Goal: Task Accomplishment & Management: Complete application form

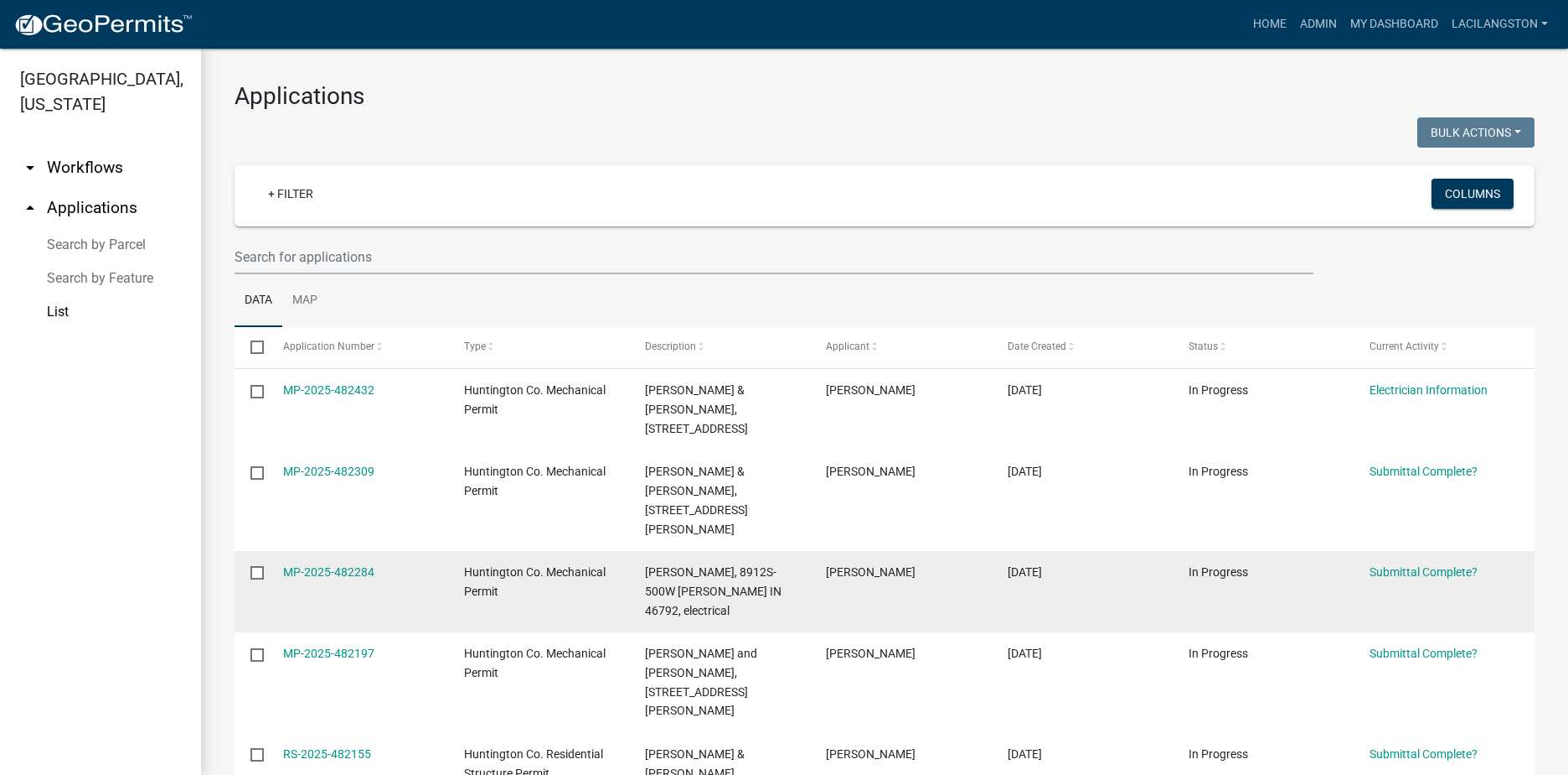
scroll to position [84, 0]
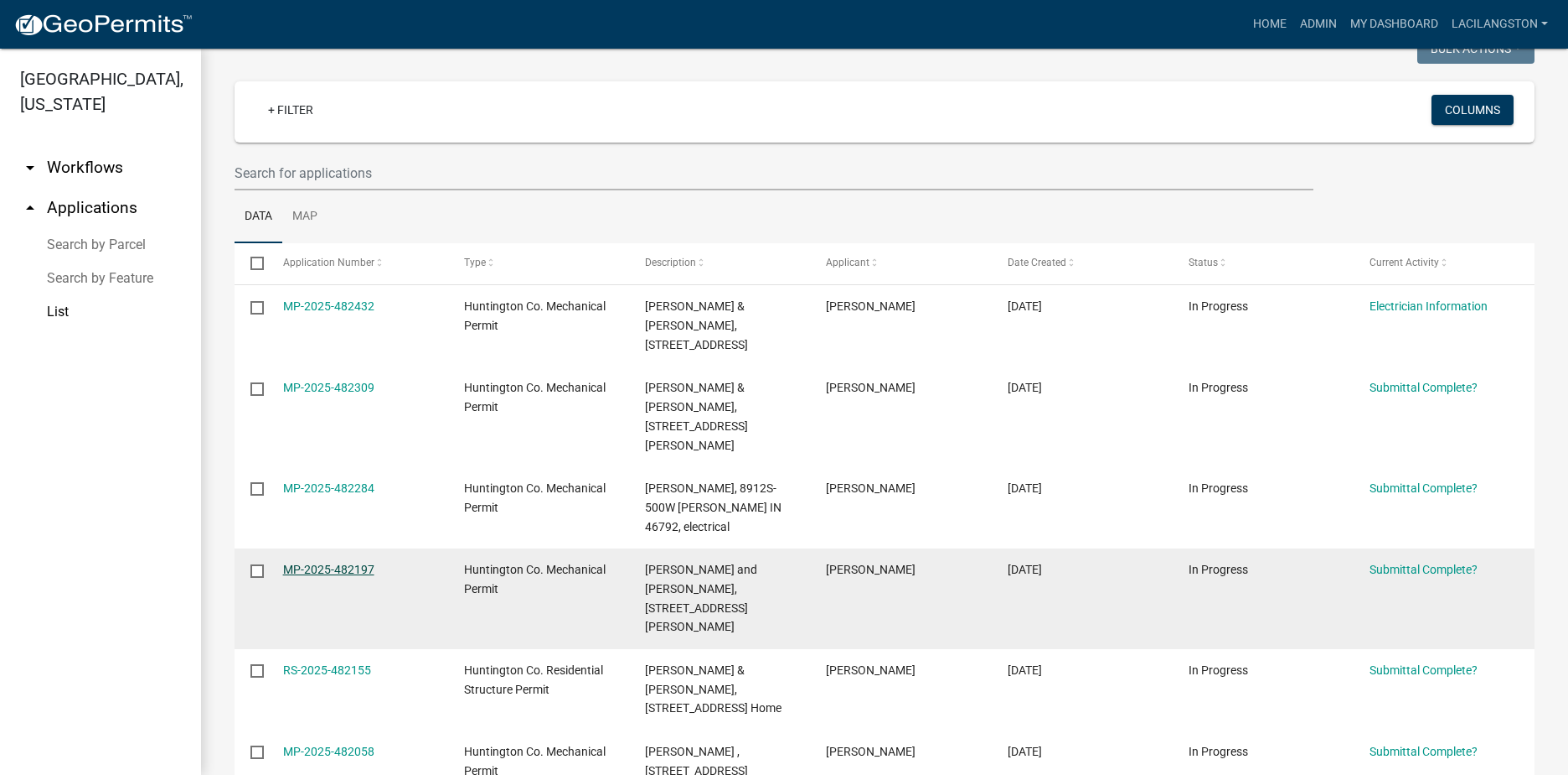
click at [340, 562] on link "MP-2025-482197" at bounding box center [329, 569] width 91 height 14
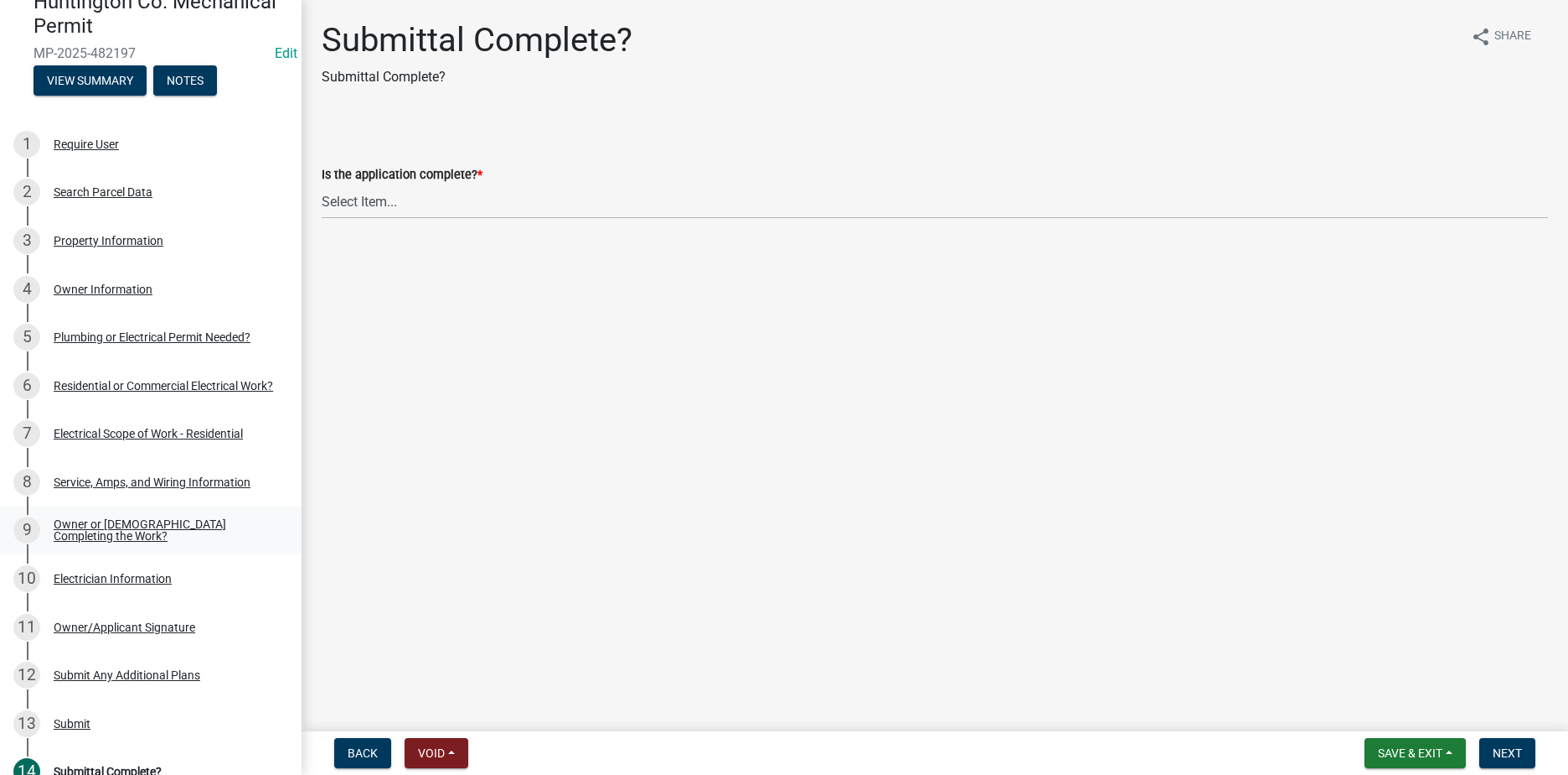
scroll to position [74, 0]
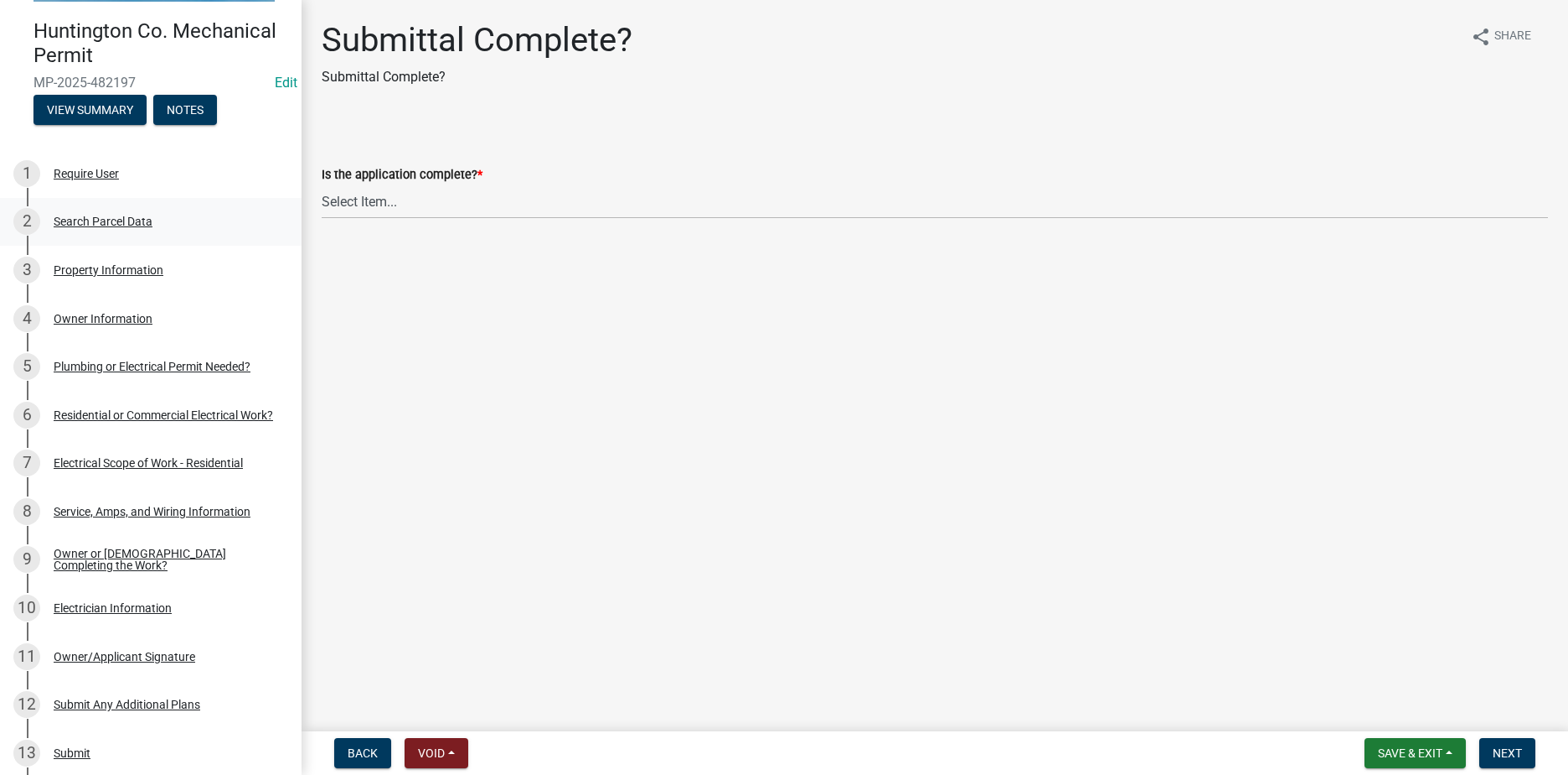
click at [179, 221] on div "2 Search Parcel Data" at bounding box center [145, 220] width 262 height 27
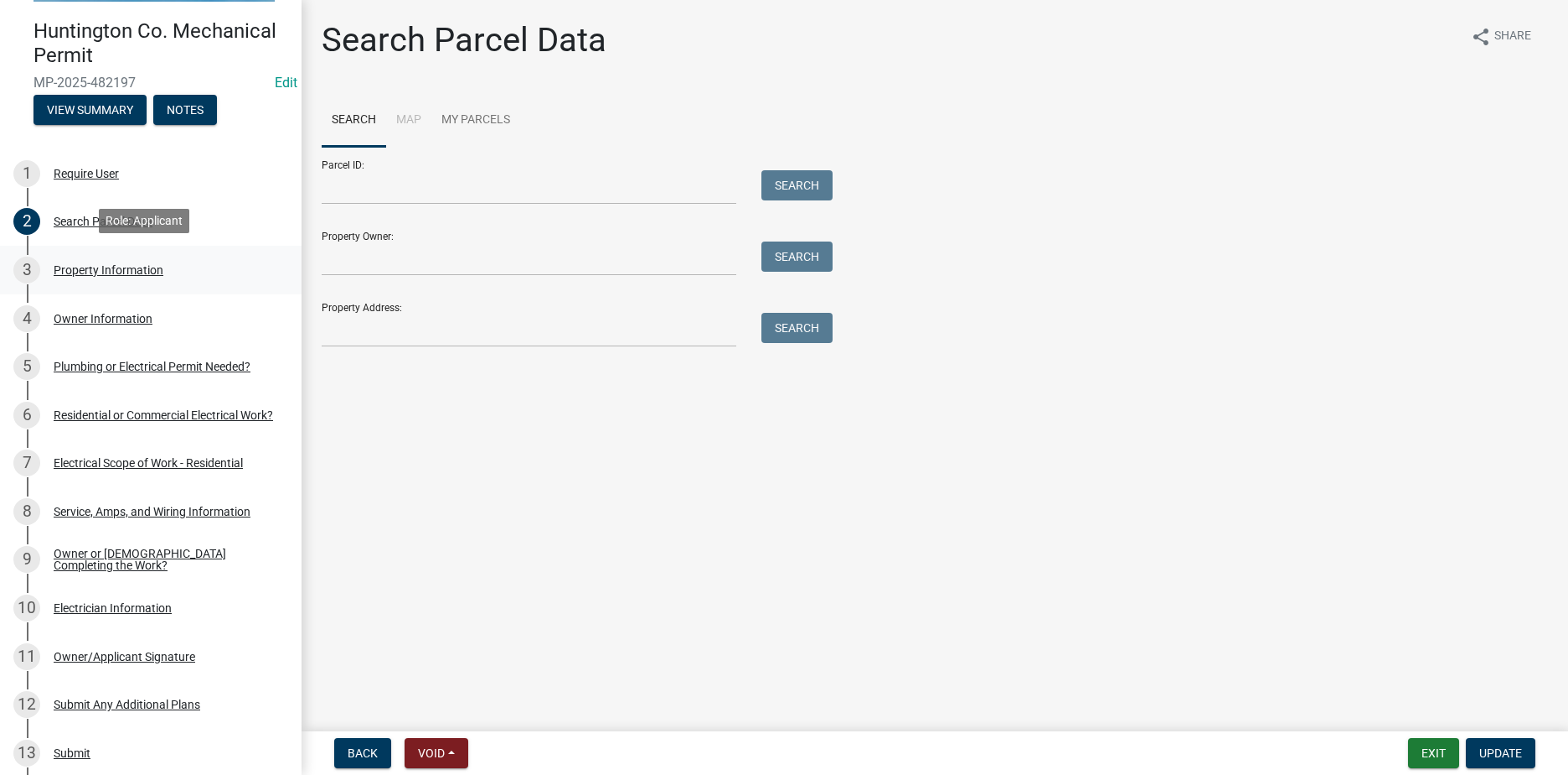
click at [164, 265] on div "3 Property Information" at bounding box center [145, 270] width 262 height 27
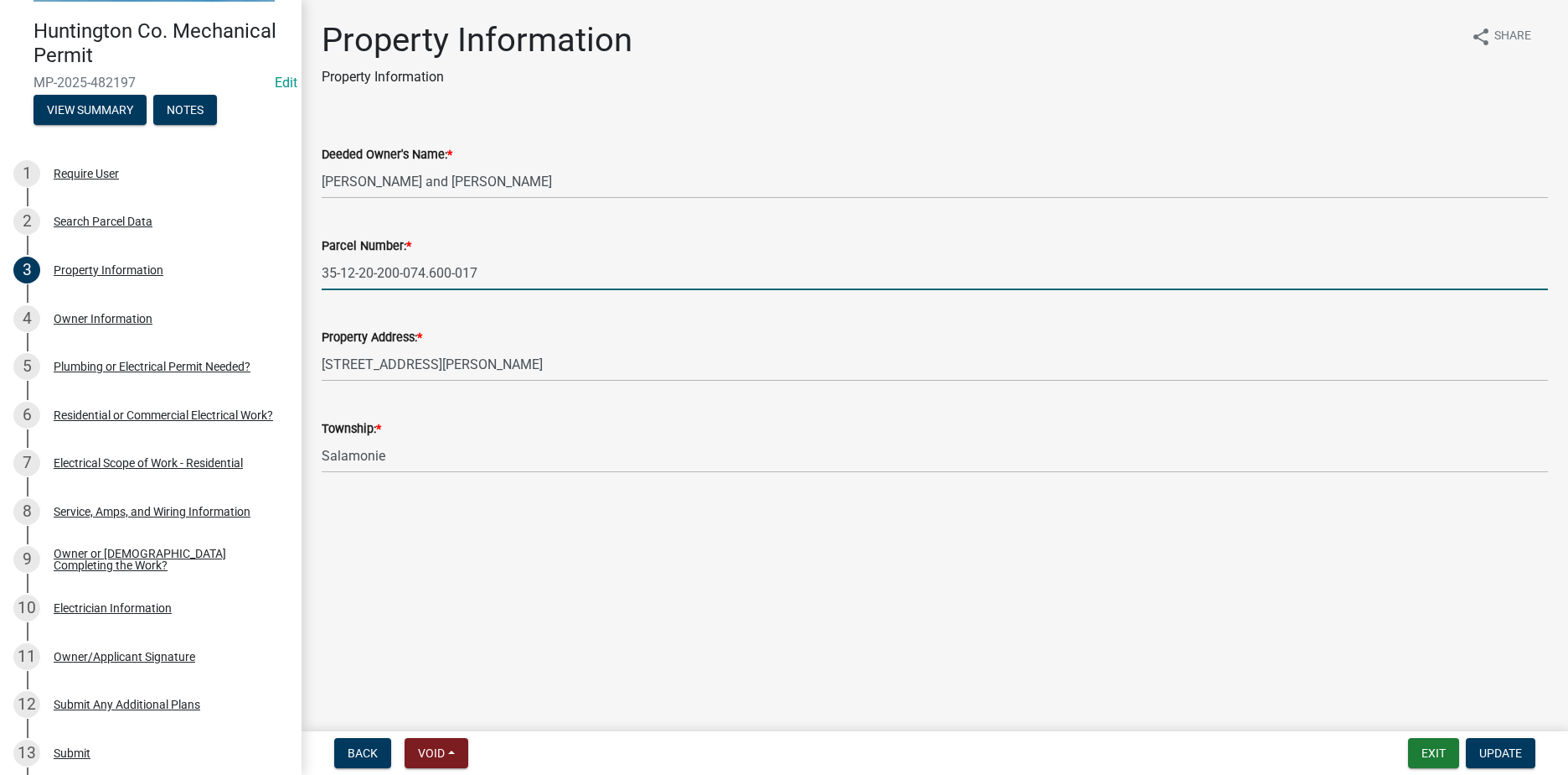
drag, startPoint x: 492, startPoint y: 271, endPoint x: 310, endPoint y: 264, distance: 182.1
click at [310, 264] on div "Parcel Number: * 35-12-20-200-074.600-017" at bounding box center [935, 251] width 1251 height 78
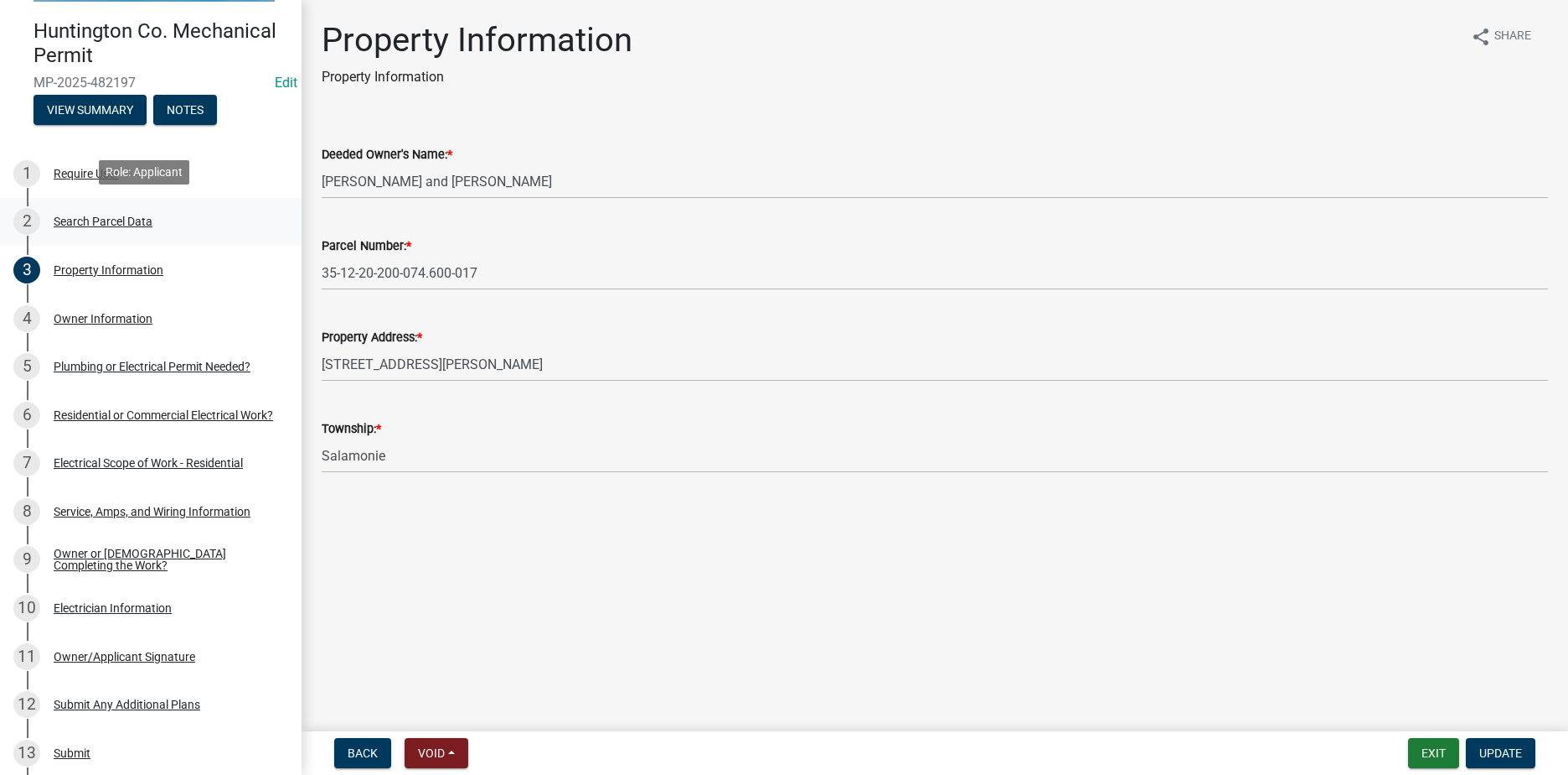
click at [96, 226] on div "2 Search Parcel Data" at bounding box center [145, 220] width 262 height 27
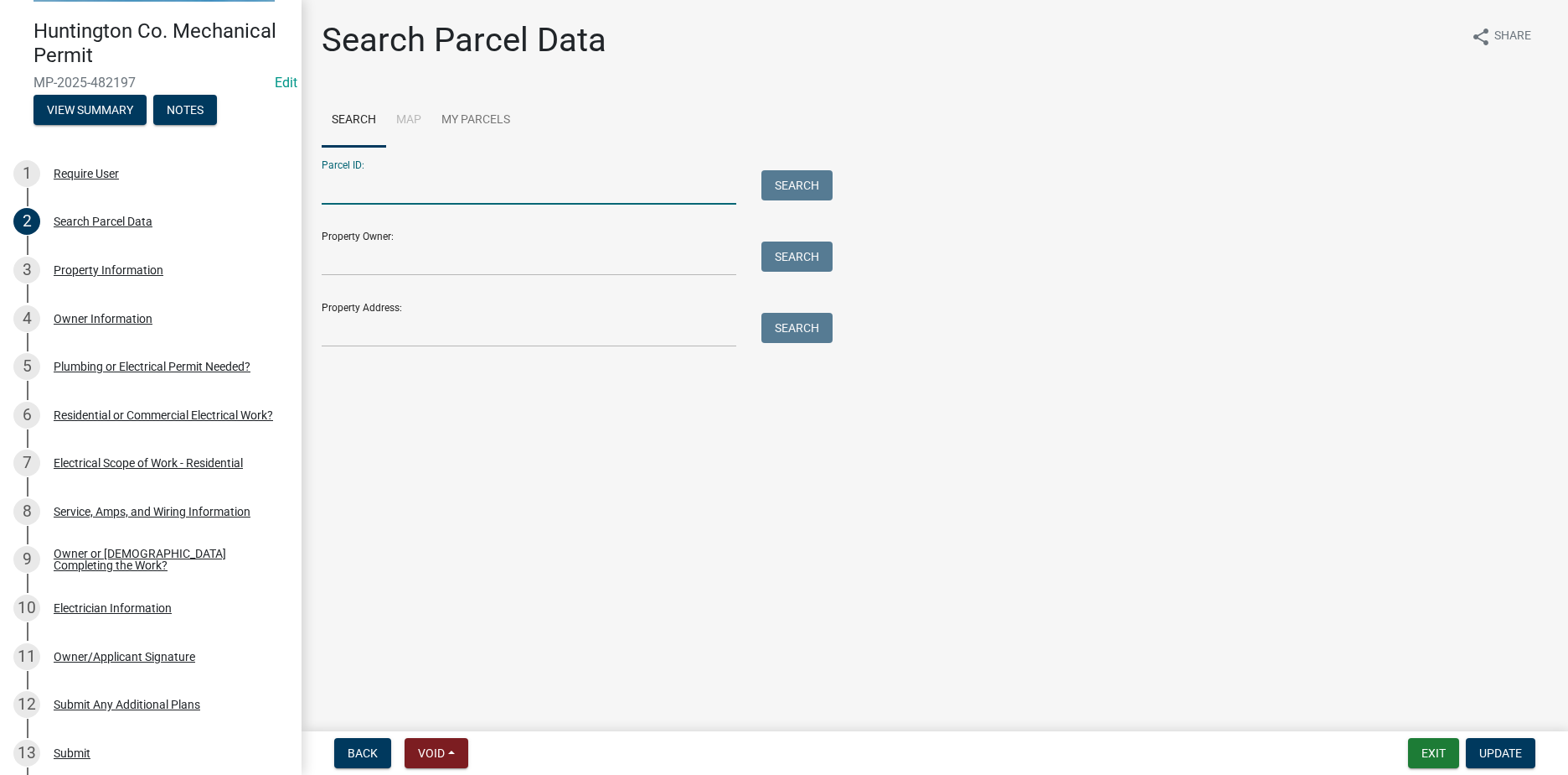
paste input "35-12-20-200-074.600-017"
type input "35-12-20-200-074.600-017"
click at [772, 175] on button "Search" at bounding box center [797, 185] width 71 height 30
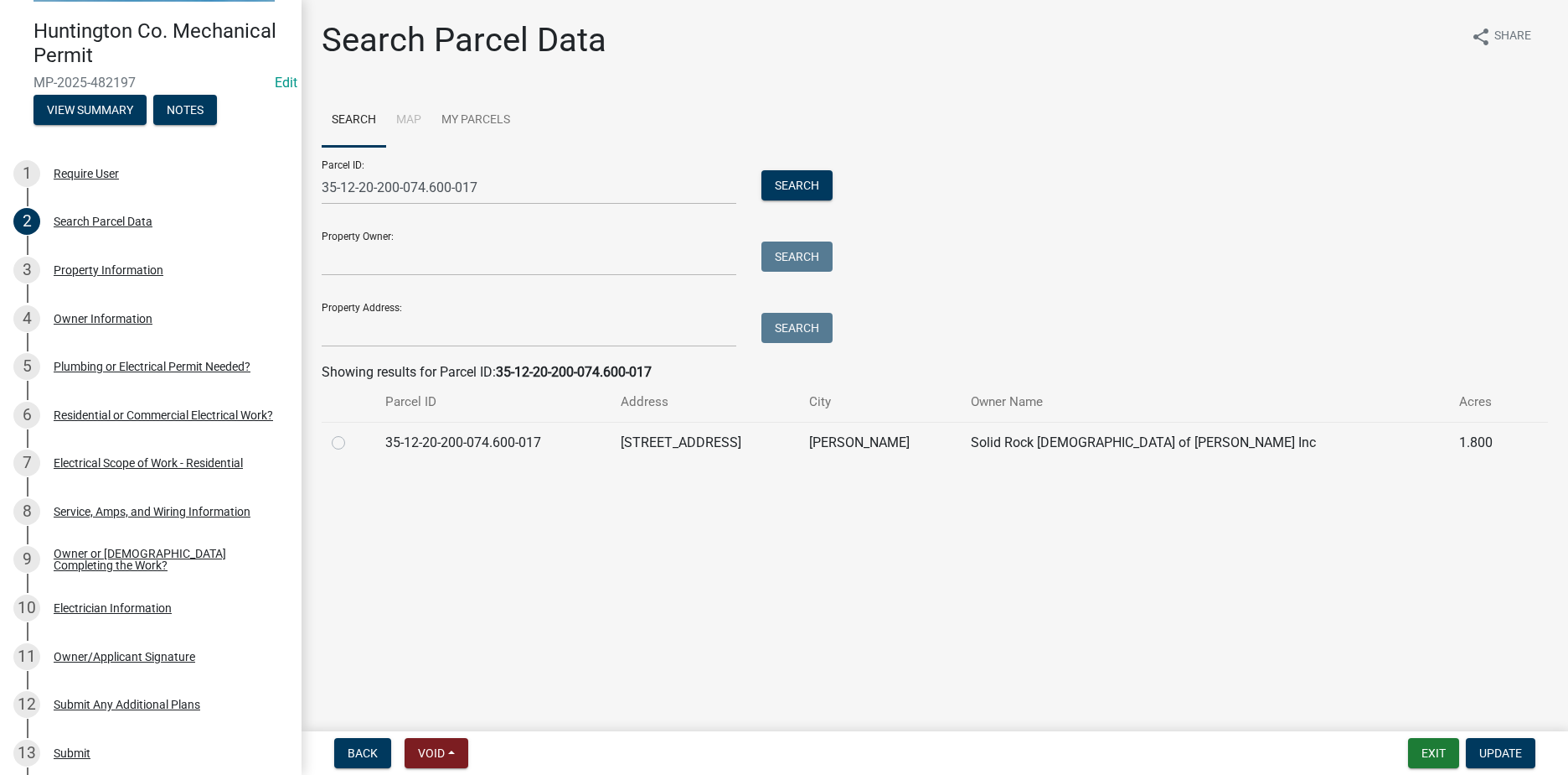
click at [352, 432] on label at bounding box center [352, 432] width 0 height 0
click at [352, 443] on input "radio" at bounding box center [357, 437] width 11 height 11
radio input "true"
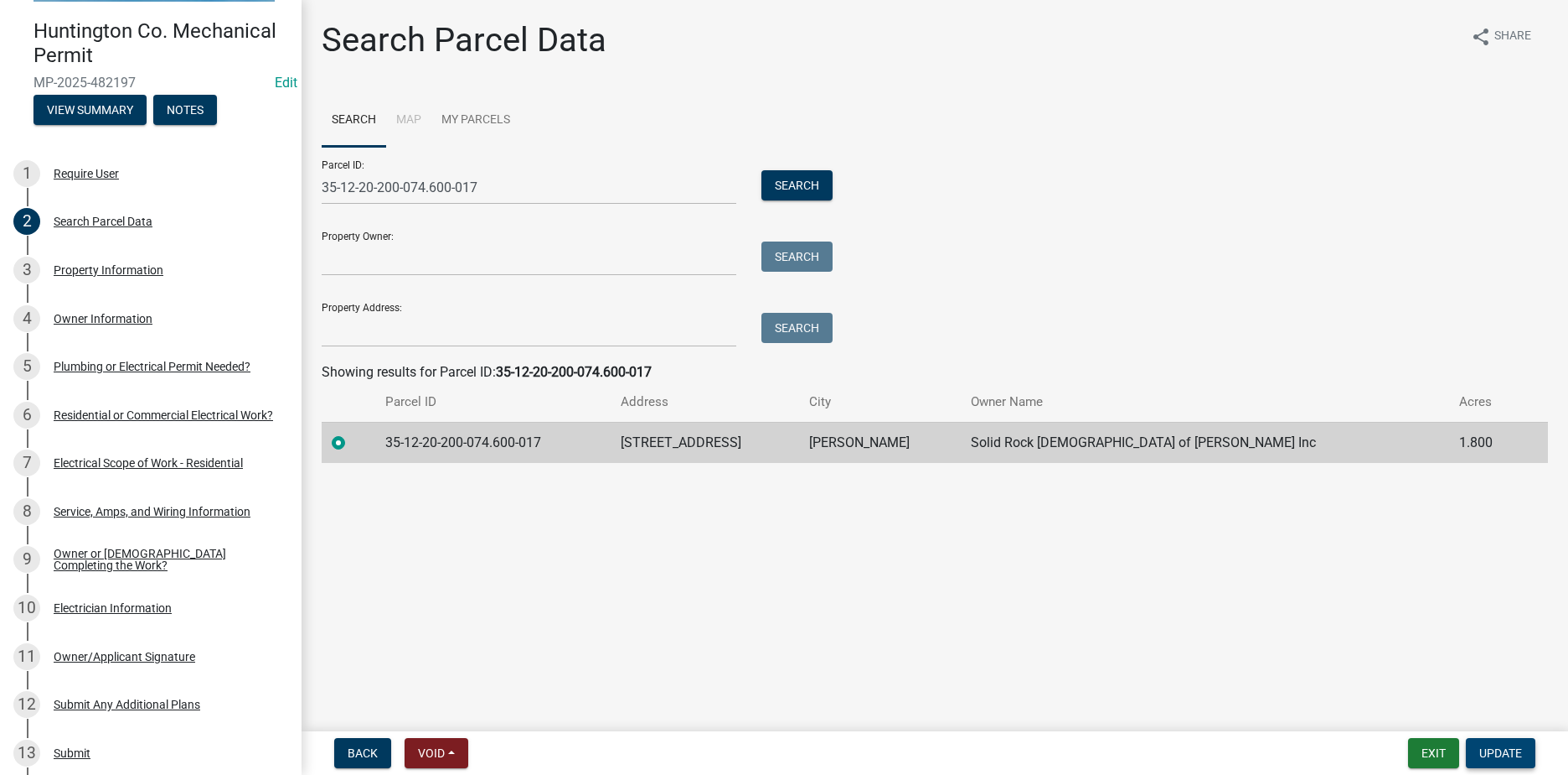
click at [1492, 754] on span "Update" at bounding box center [1501, 753] width 43 height 14
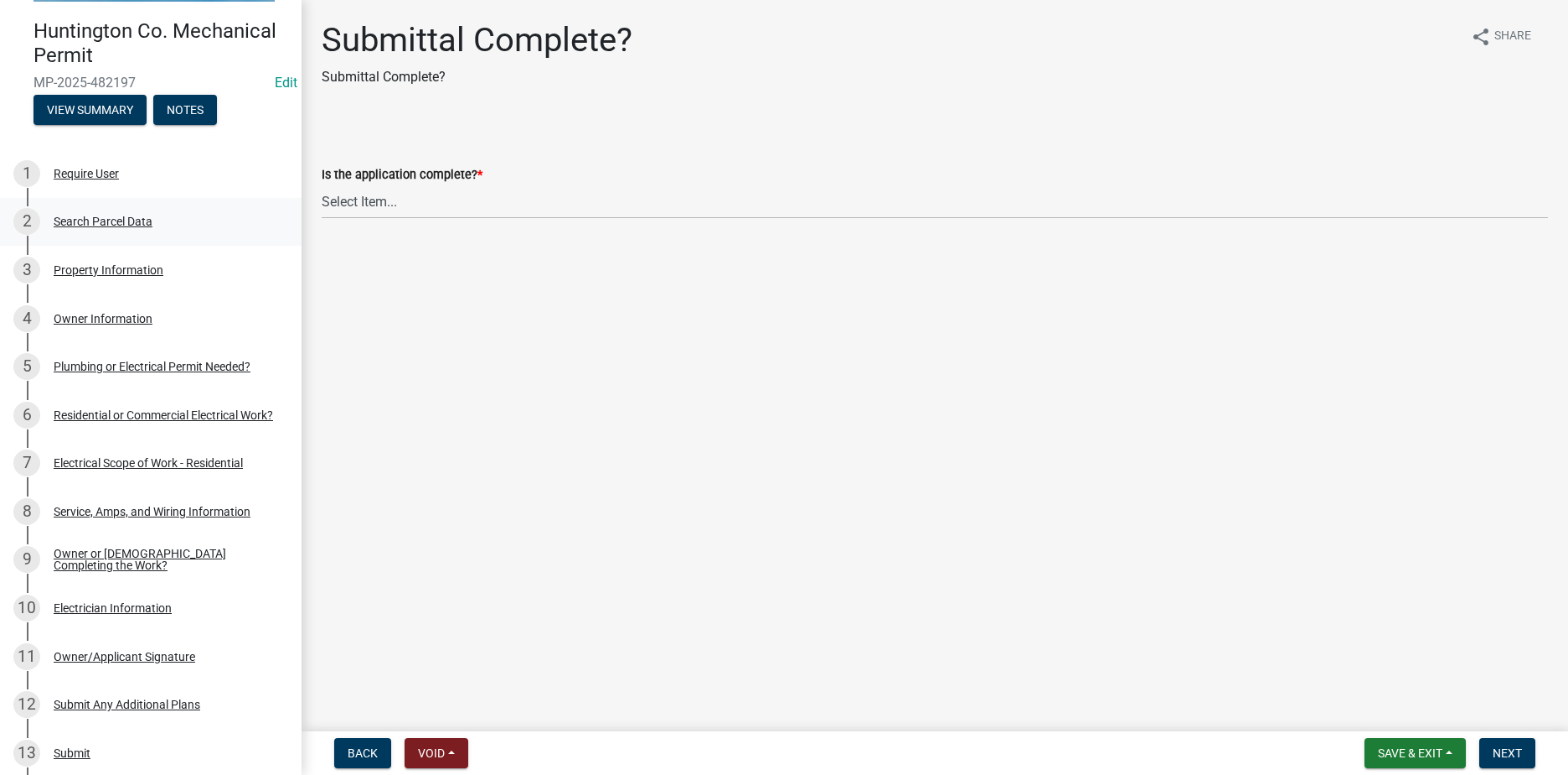
click at [136, 232] on div "2 Search Parcel Data" at bounding box center [145, 220] width 262 height 27
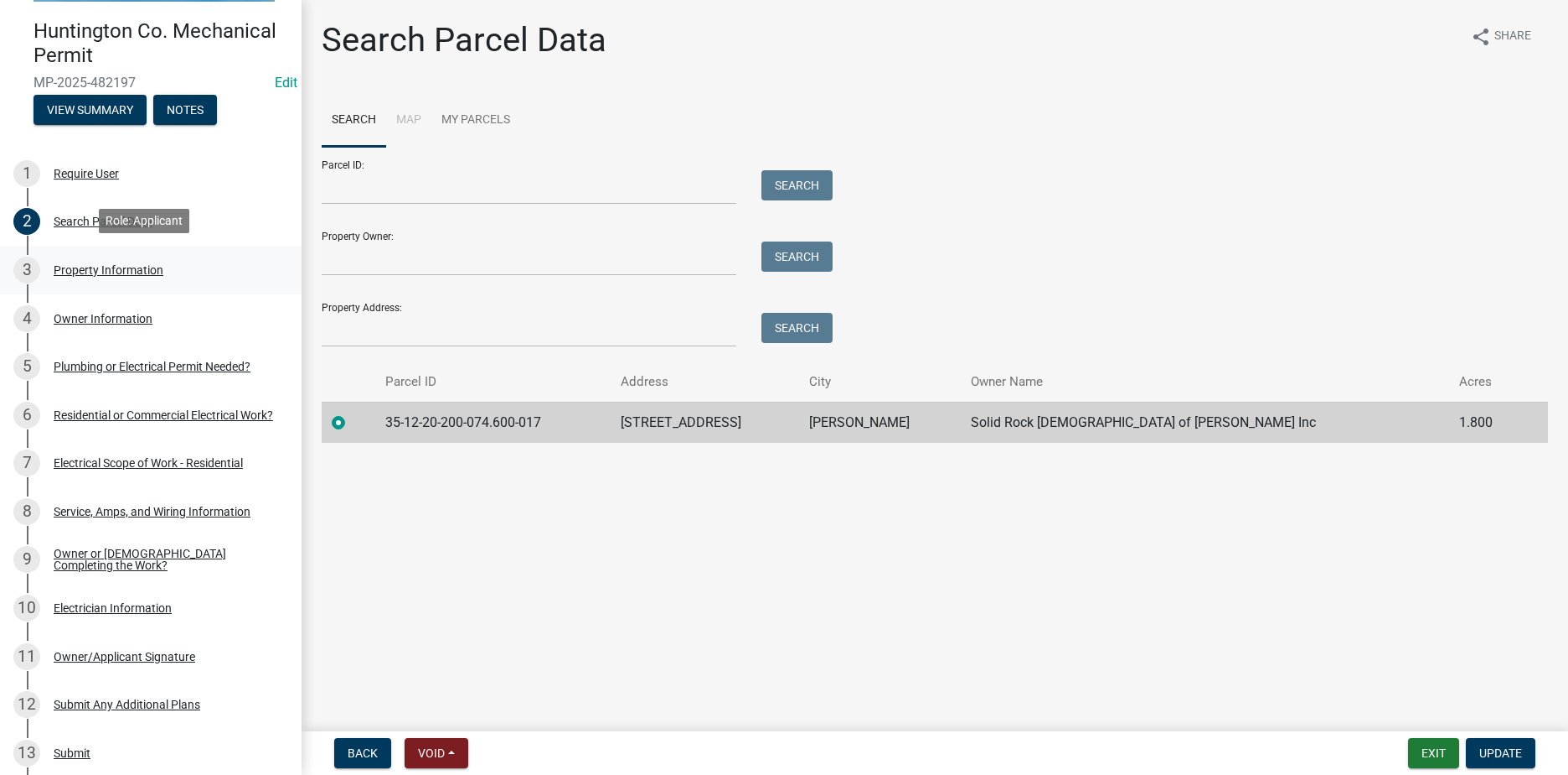
click at [129, 282] on link "3 Property Information" at bounding box center [151, 270] width 301 height 48
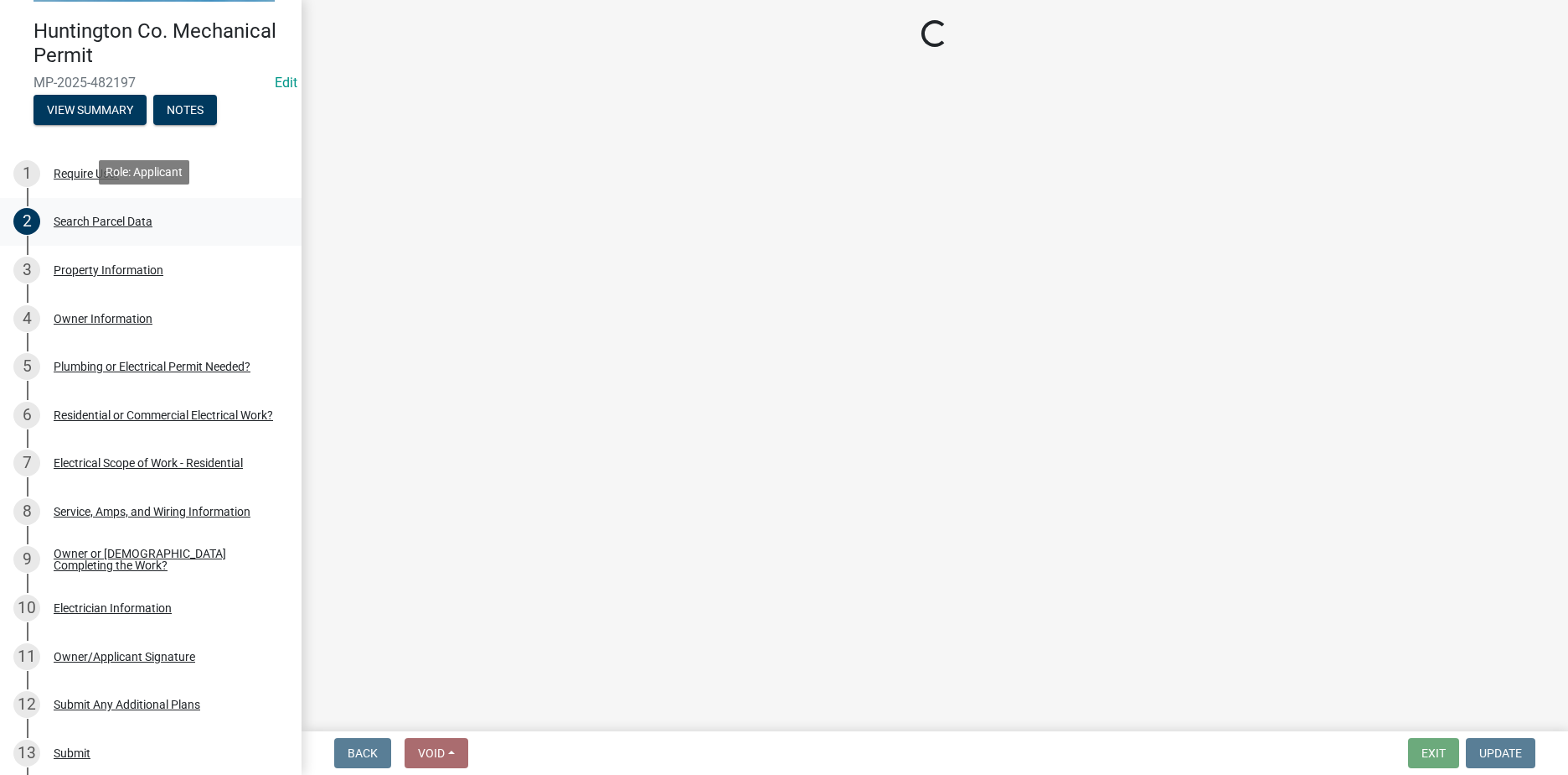
click at [145, 220] on div "Search Parcel Data" at bounding box center [102, 221] width 99 height 12
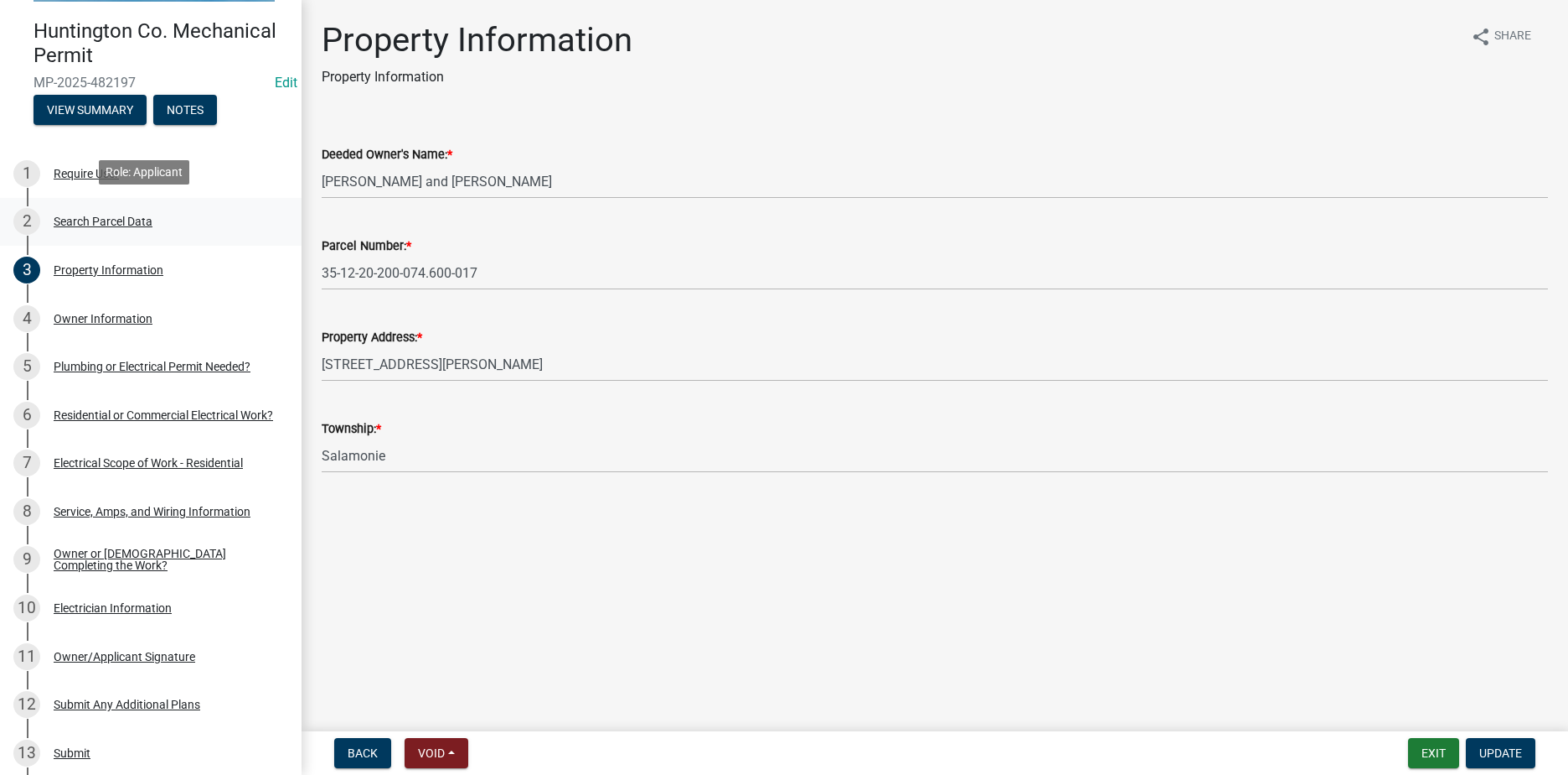
click at [145, 220] on div "Search Parcel Data" at bounding box center [102, 221] width 99 height 12
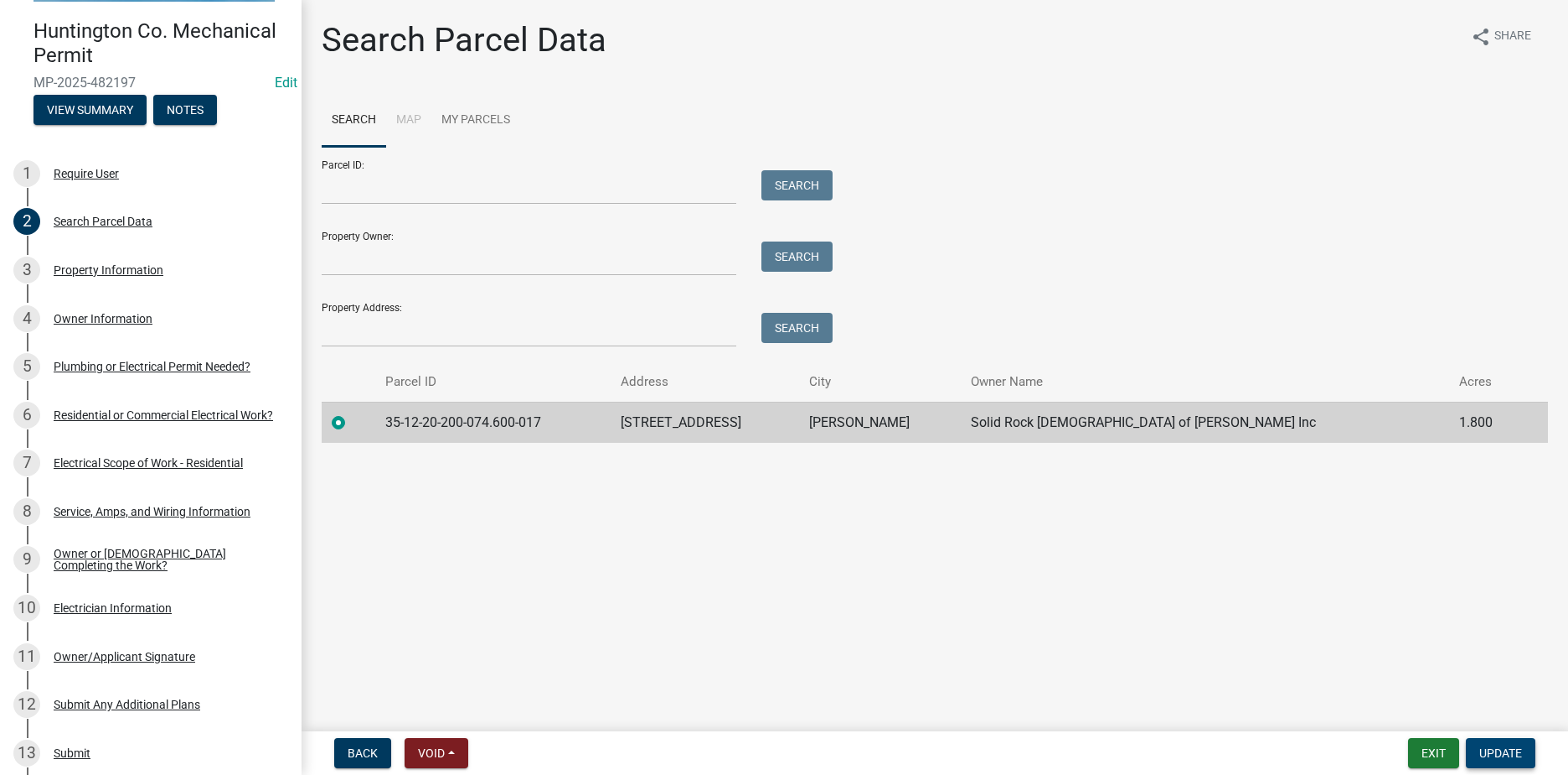
click at [1485, 753] on span "Update" at bounding box center [1501, 753] width 43 height 14
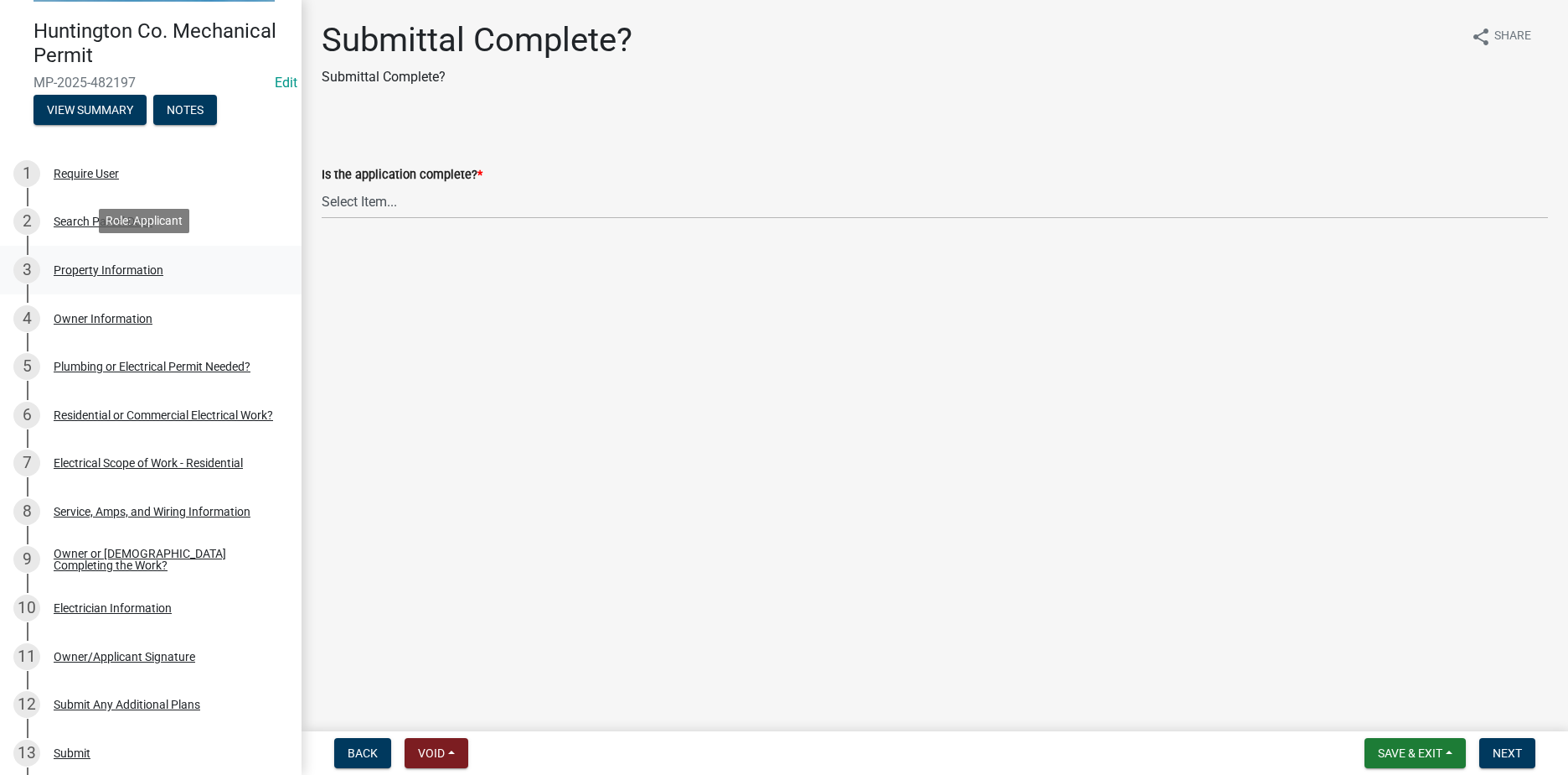
click at [149, 257] on div "3 Property Information" at bounding box center [145, 270] width 262 height 27
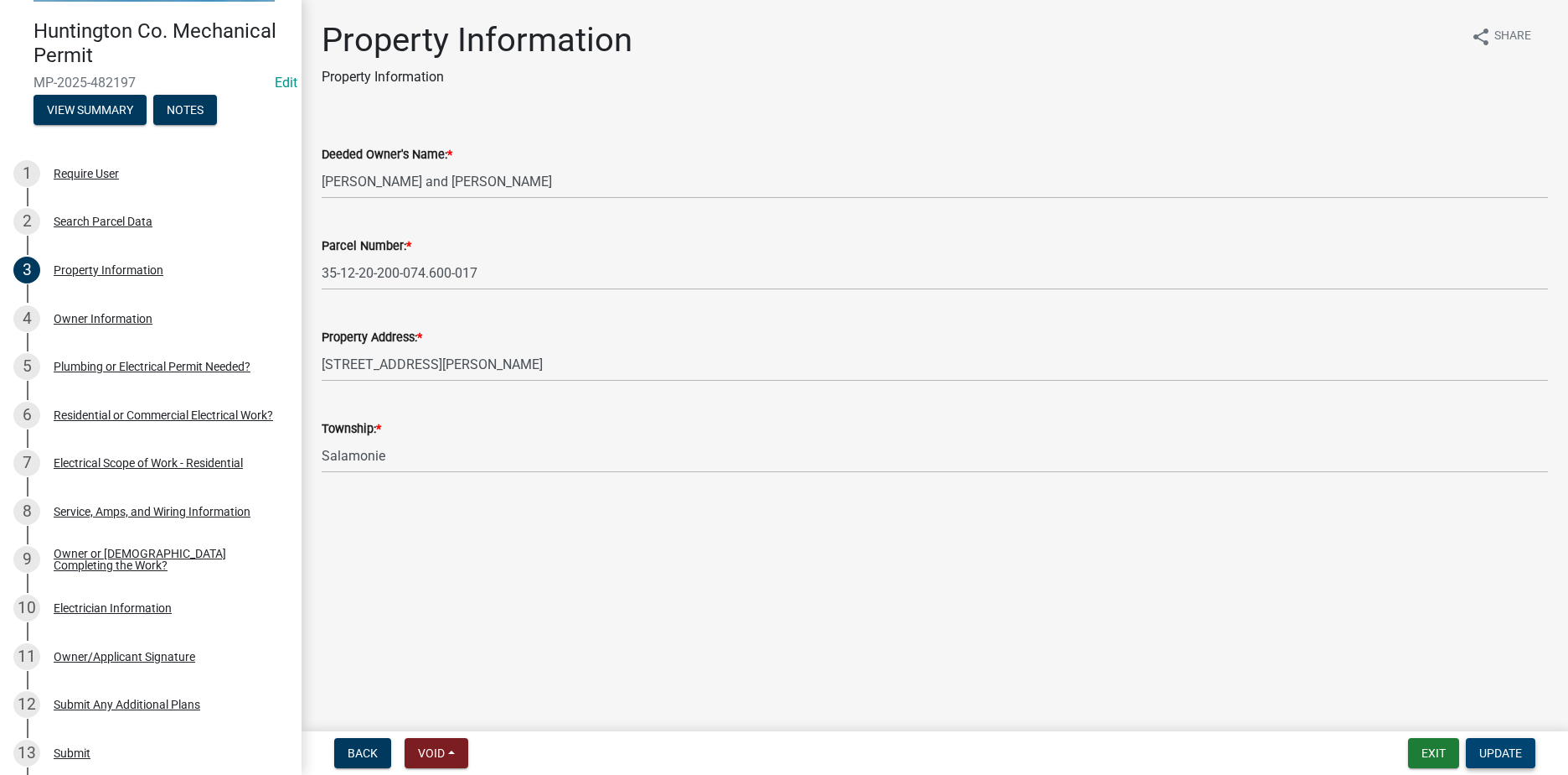
click at [1500, 754] on span "Update" at bounding box center [1501, 753] width 43 height 14
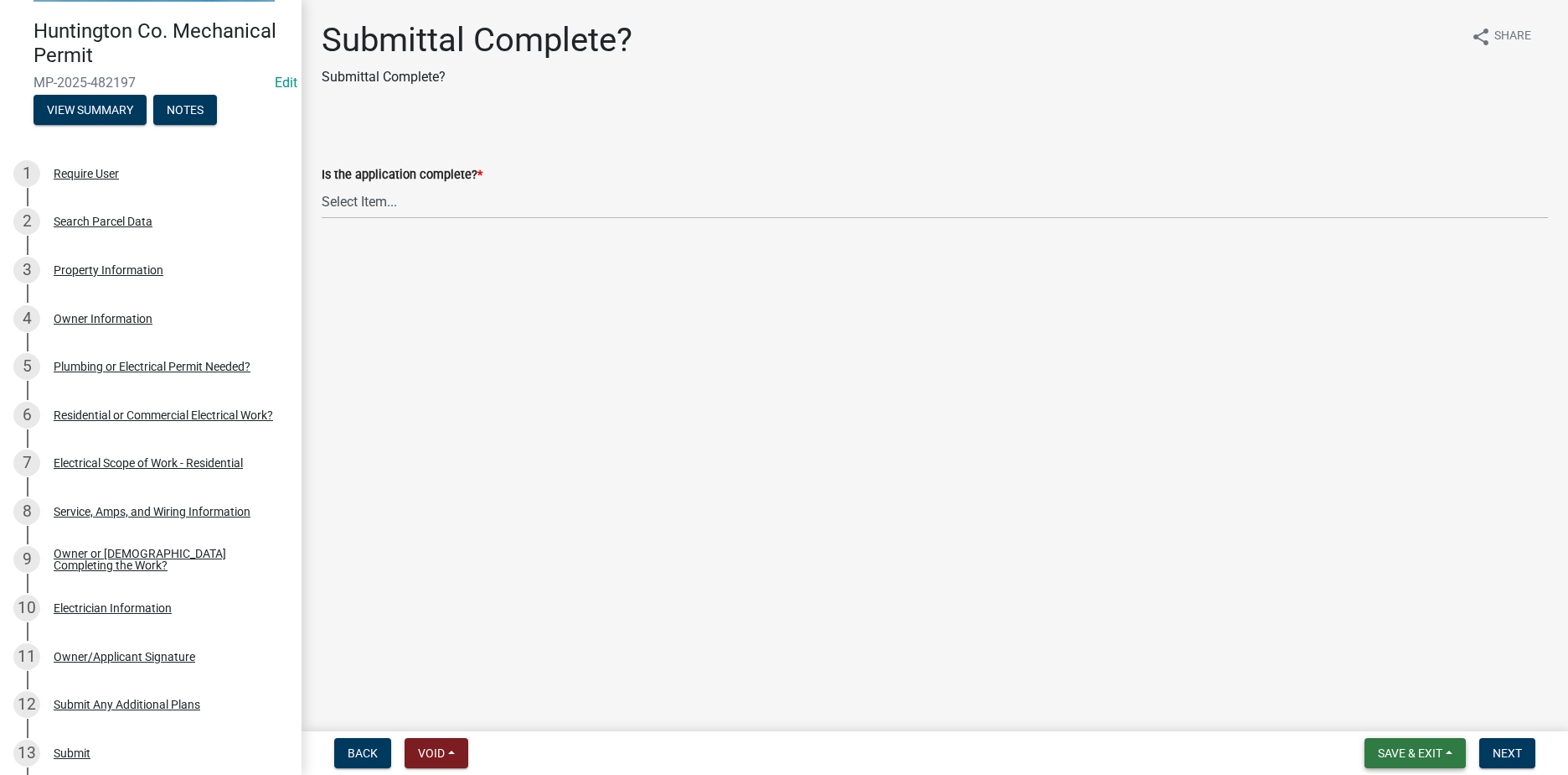
click at [1426, 746] on span "Save & Exit" at bounding box center [1410, 753] width 65 height 14
click at [1399, 713] on button "Save & Exit" at bounding box center [1399, 709] width 134 height 40
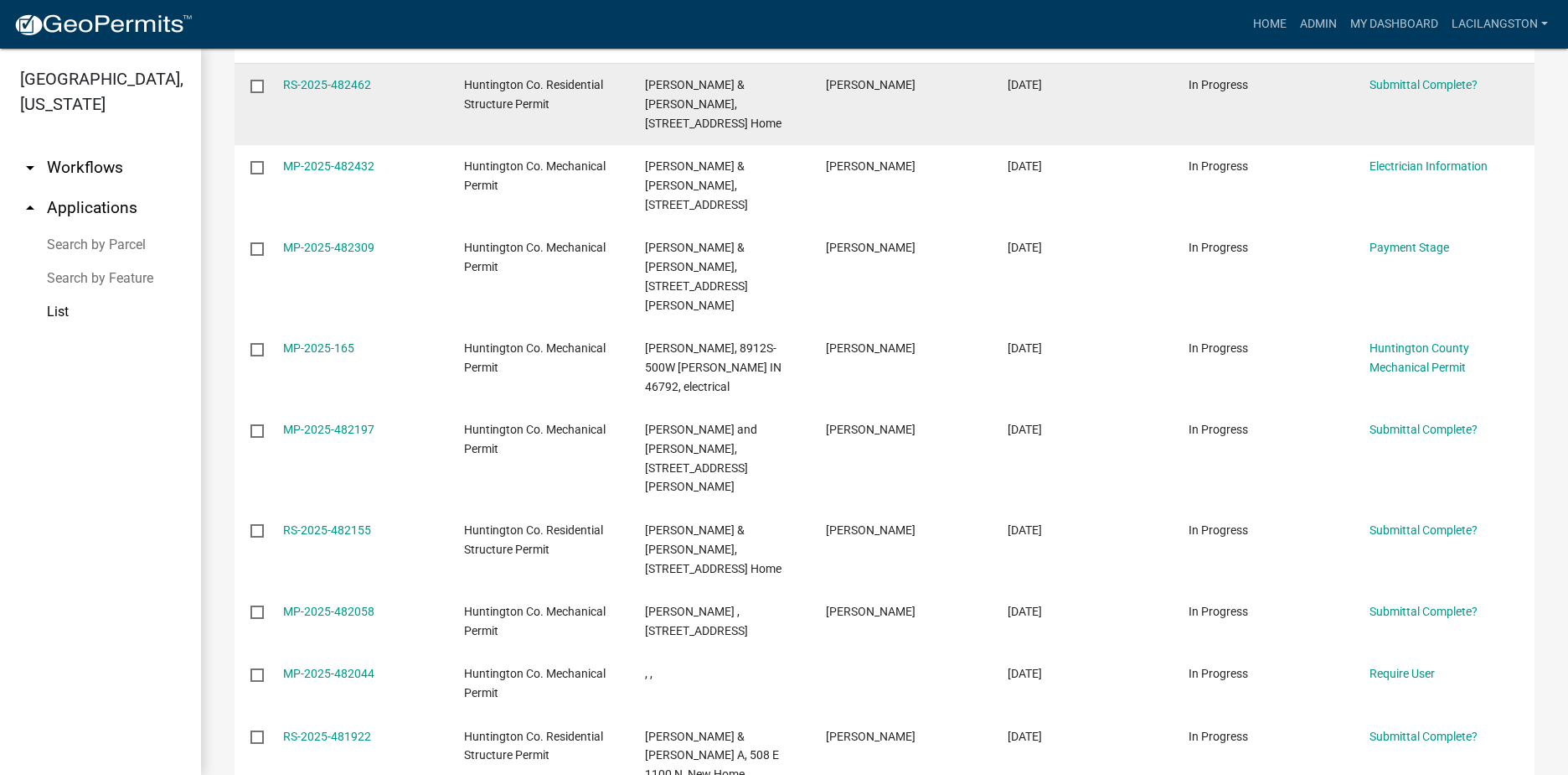
scroll to position [335, 0]
